Goal: Complete application form

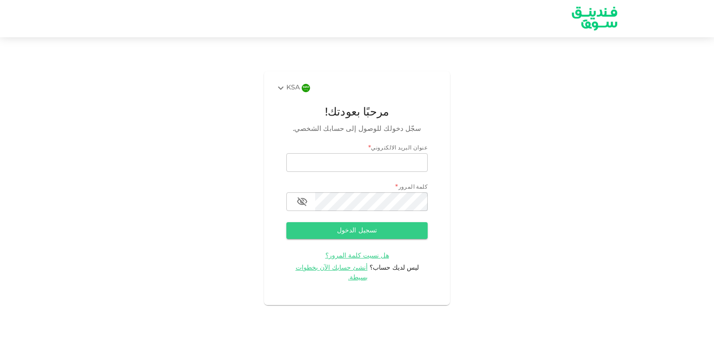
type input "[EMAIL_ADDRESS][PERSON_NAME][DOMAIN_NAME]"
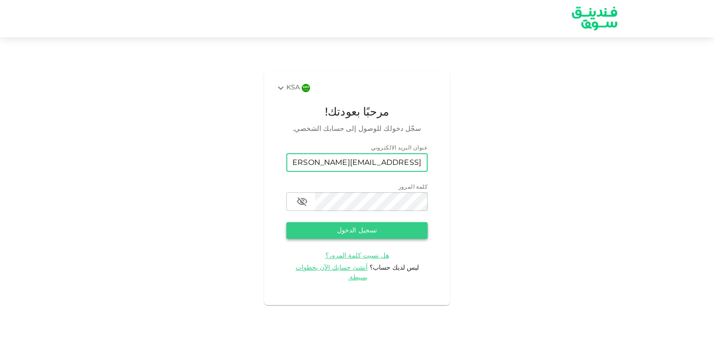
click at [367, 234] on button "تسجيل الدخول" at bounding box center [356, 230] width 141 height 17
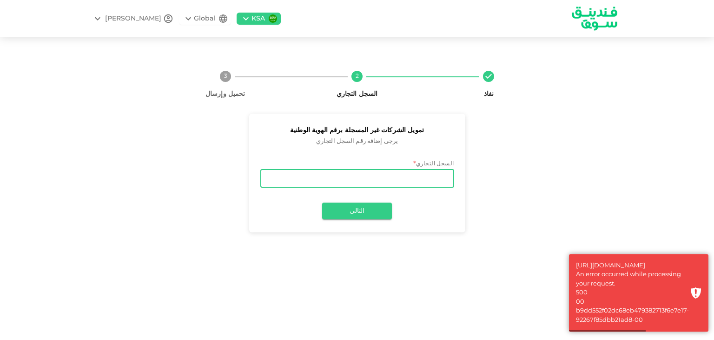
click at [427, 180] on input "السجل التجاري" at bounding box center [357, 178] width 194 height 19
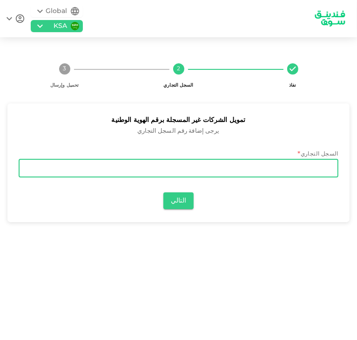
click at [199, 167] on input "السجل التجاري" at bounding box center [179, 168] width 320 height 19
click at [273, 166] on input "السجل التجاري" at bounding box center [179, 168] width 320 height 19
type input "7030207760"
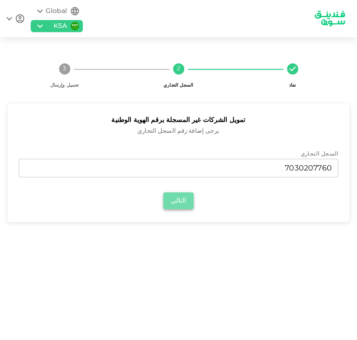
click at [185, 200] on button "التالي" at bounding box center [178, 200] width 30 height 17
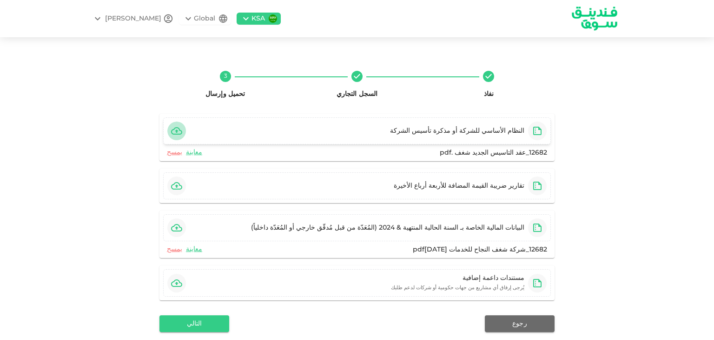
click at [182, 131] on icon "button" at bounding box center [176, 130] width 11 height 11
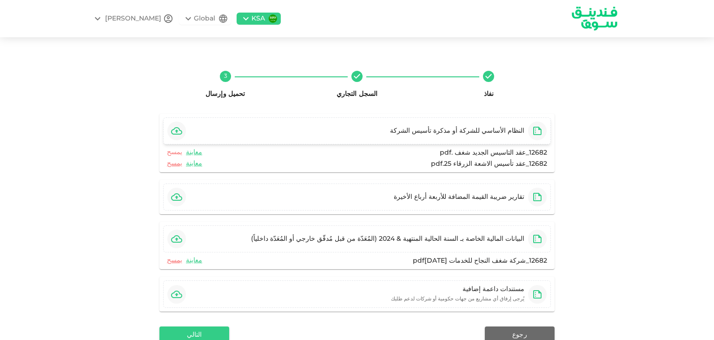
click at [174, 149] on link "يمسح" at bounding box center [174, 152] width 15 height 9
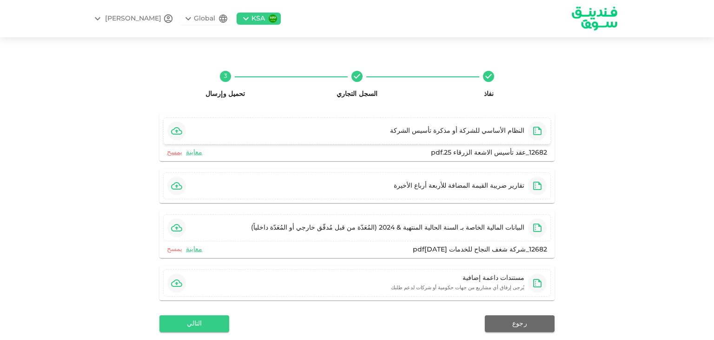
click at [175, 249] on link "يمسح" at bounding box center [174, 249] width 15 height 9
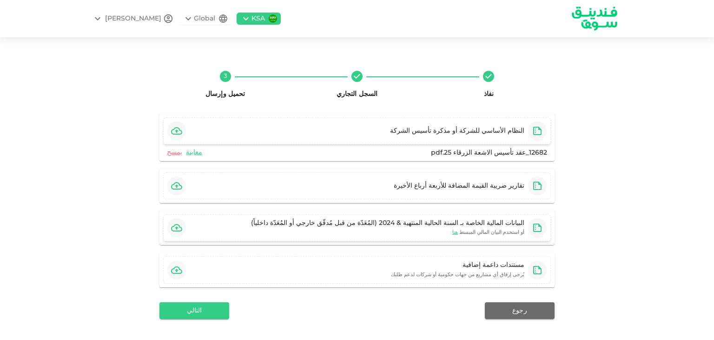
click at [177, 226] on icon "button" at bounding box center [176, 227] width 11 height 11
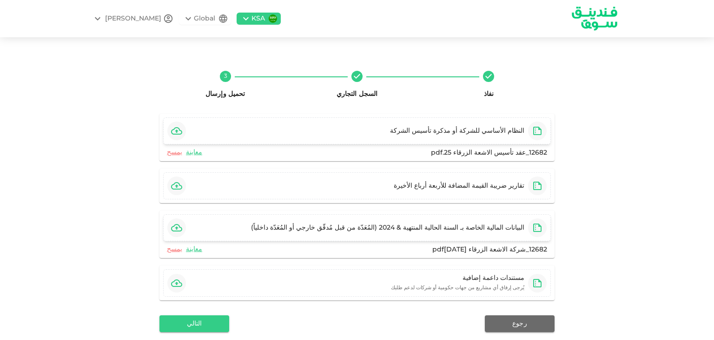
click at [612, 162] on div "نفاذ السجل التجاري 3 تحميل وإرسال النظام الأساسي للشركة أو مذكرة تأسيس الشركة 1…" at bounding box center [357, 216] width 530 height 306
click at [634, 123] on div "نفاذ السجل التجاري 3 تحميل وإرسال النظام الأساسي للشركة أو مذكرة تأسيس الشركة 1…" at bounding box center [357, 215] width 714 height 335
click at [180, 280] on icon "button" at bounding box center [176, 282] width 11 height 11
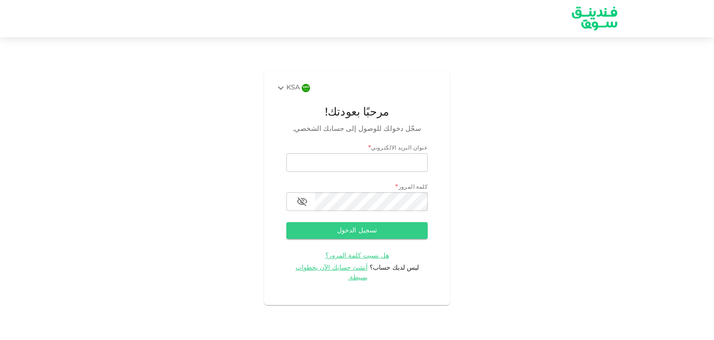
click at [514, 143] on div "KSA مرحبًا بعودتك! سجّل دخولك للوصول إلى حسابك الشخصي. عنوان البريد الالكتروني …" at bounding box center [357, 187] width 714 height 279
